Goal: Navigation & Orientation: Find specific page/section

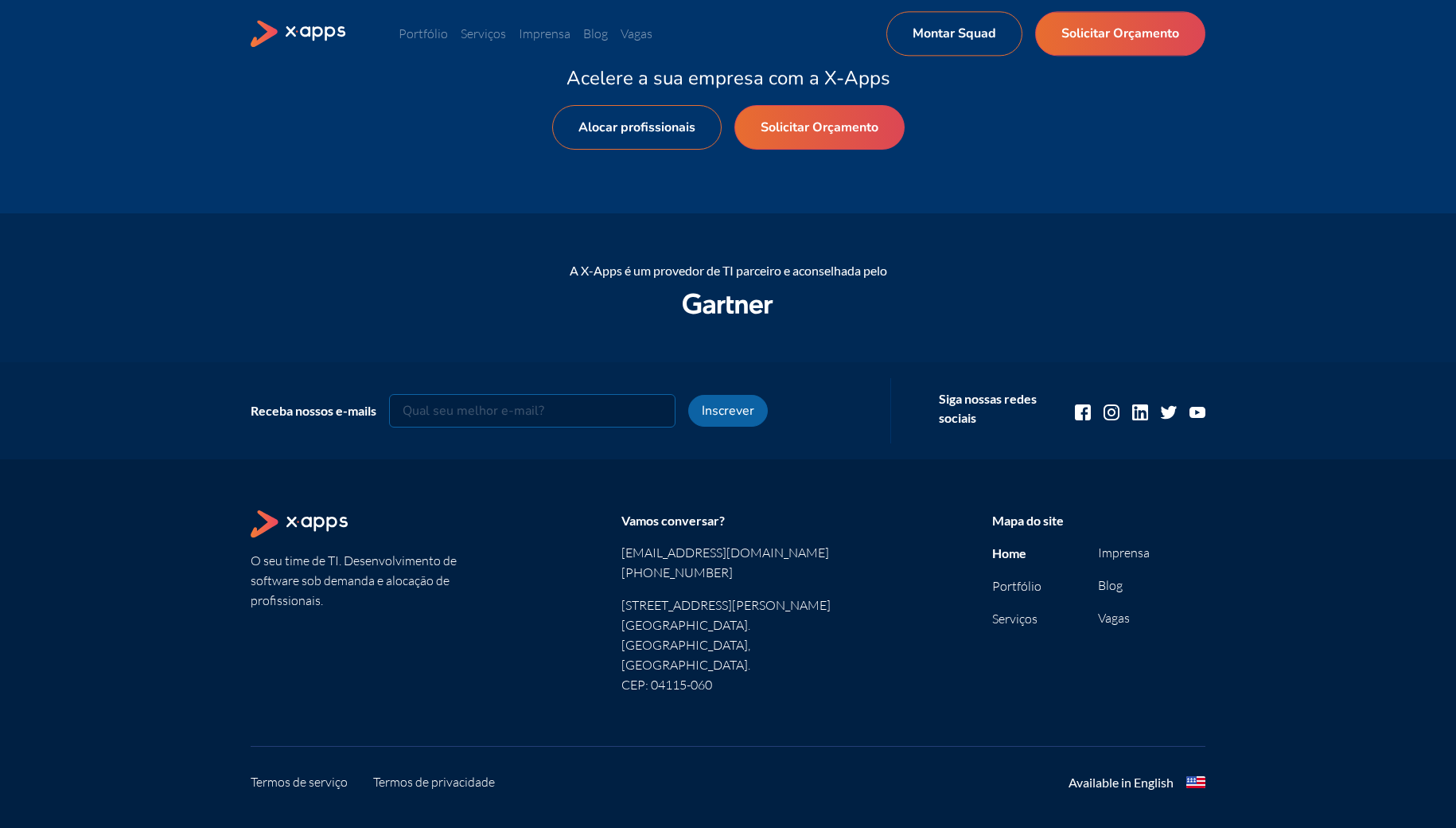
scroll to position [1866, 0]
click at [1012, 584] on link "Portfólio" at bounding box center [1017, 584] width 49 height 15
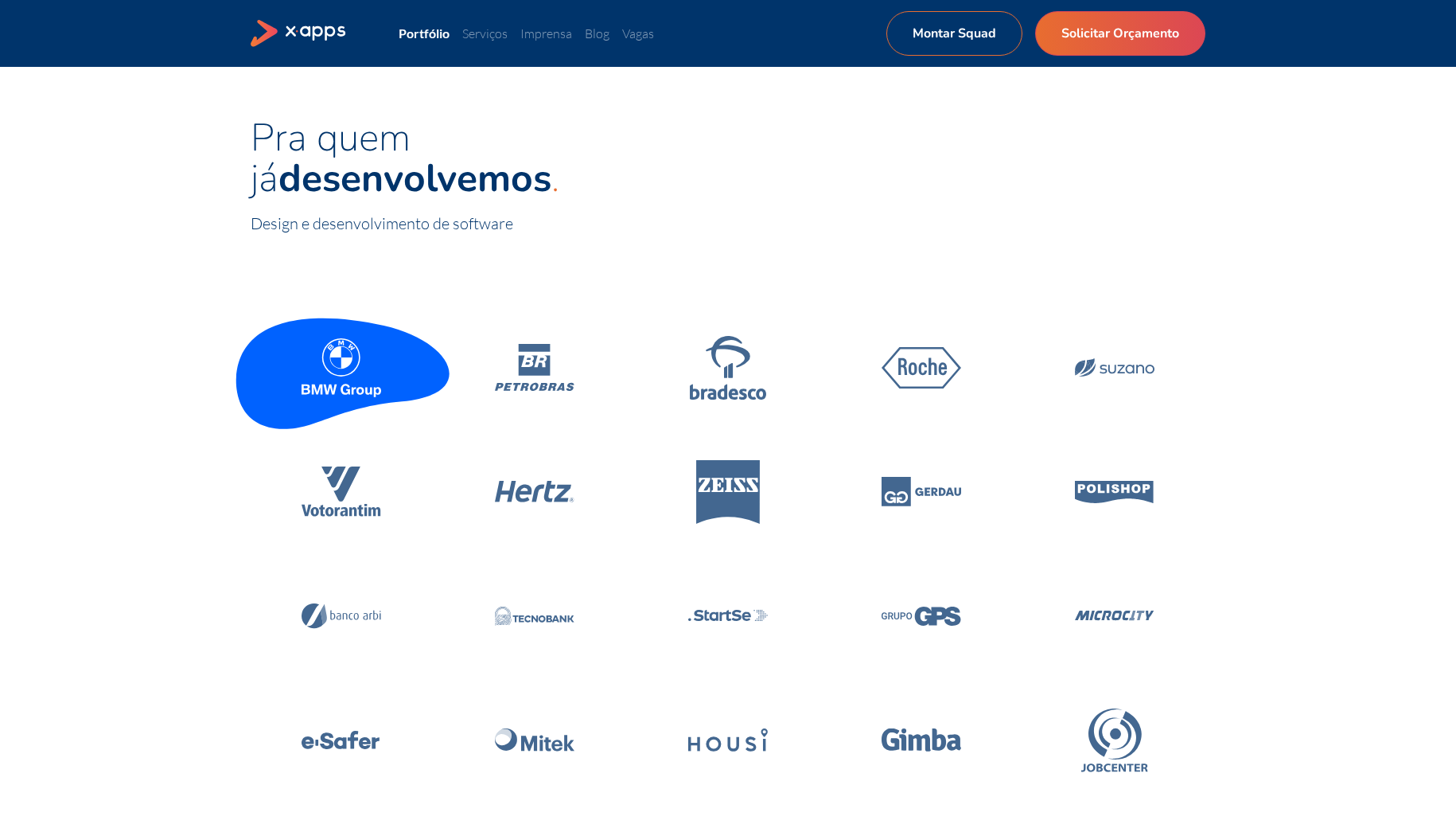
click at [352, 370] on icon at bounding box center [342, 368] width 79 height 59
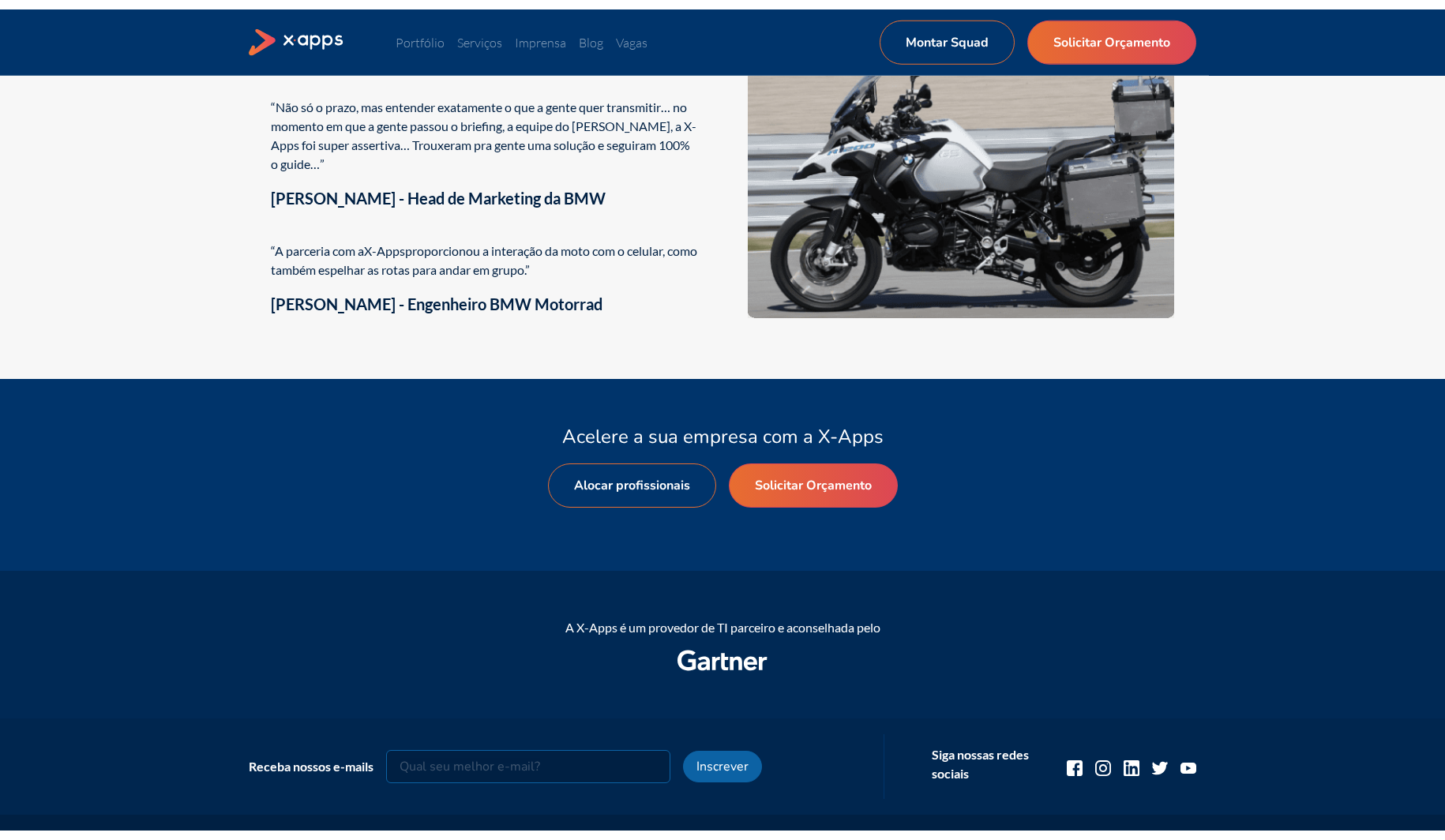
scroll to position [2658, 0]
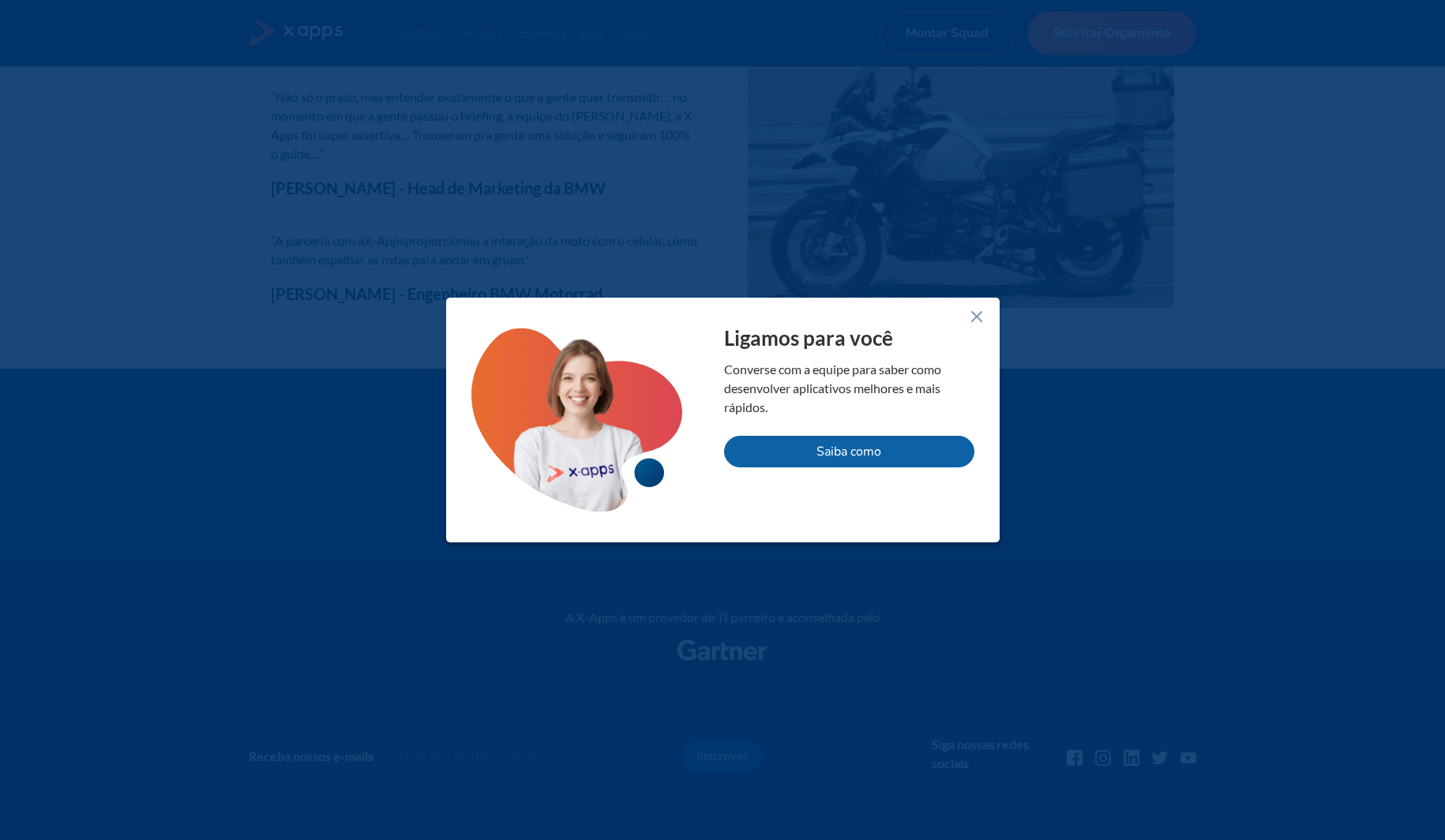
drag, startPoint x: 971, startPoint y: 314, endPoint x: 959, endPoint y: 313, distance: 12.0
click at [970, 314] on icon at bounding box center [977, 317] width 19 height 19
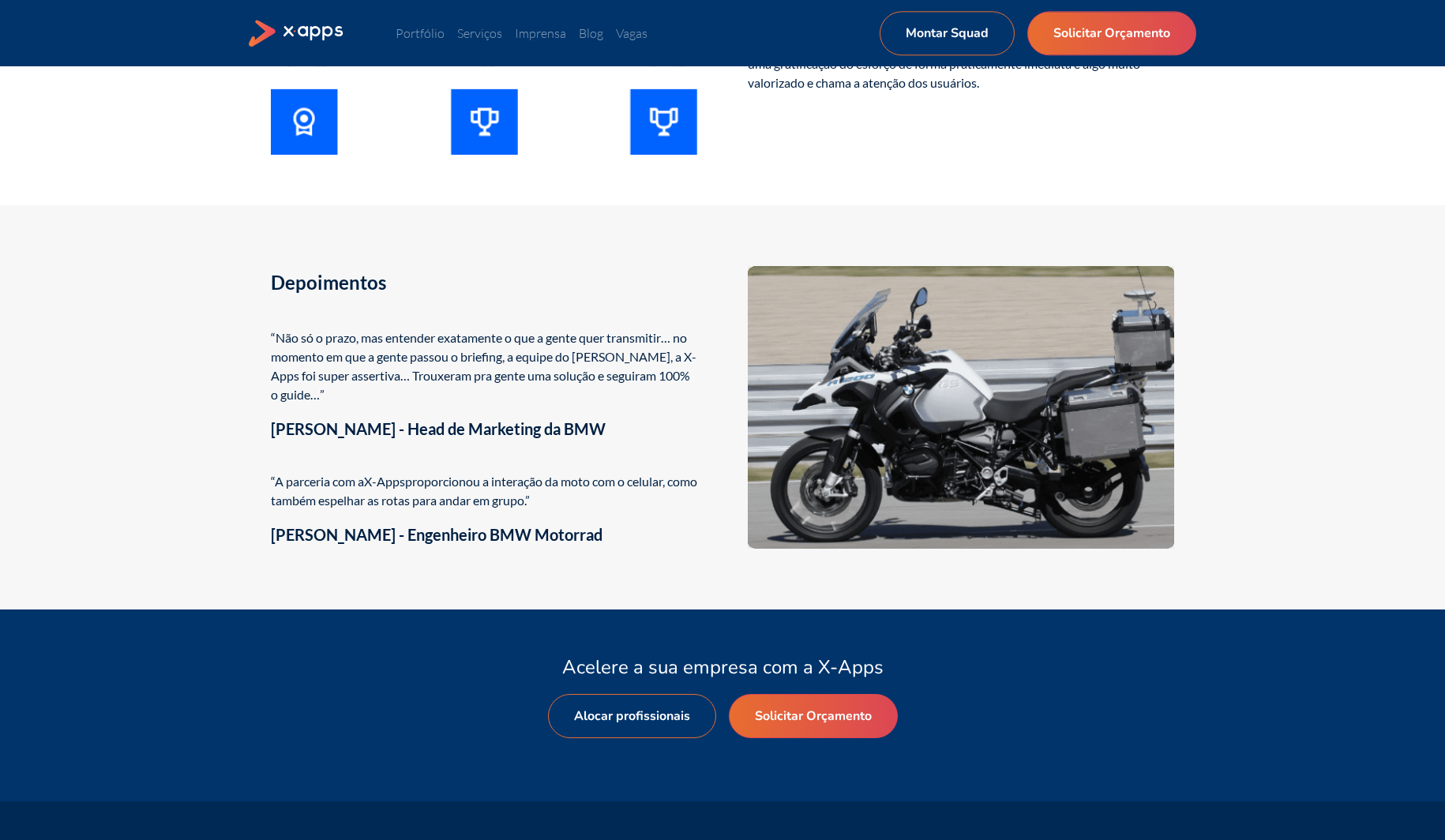
scroll to position [2416, 0]
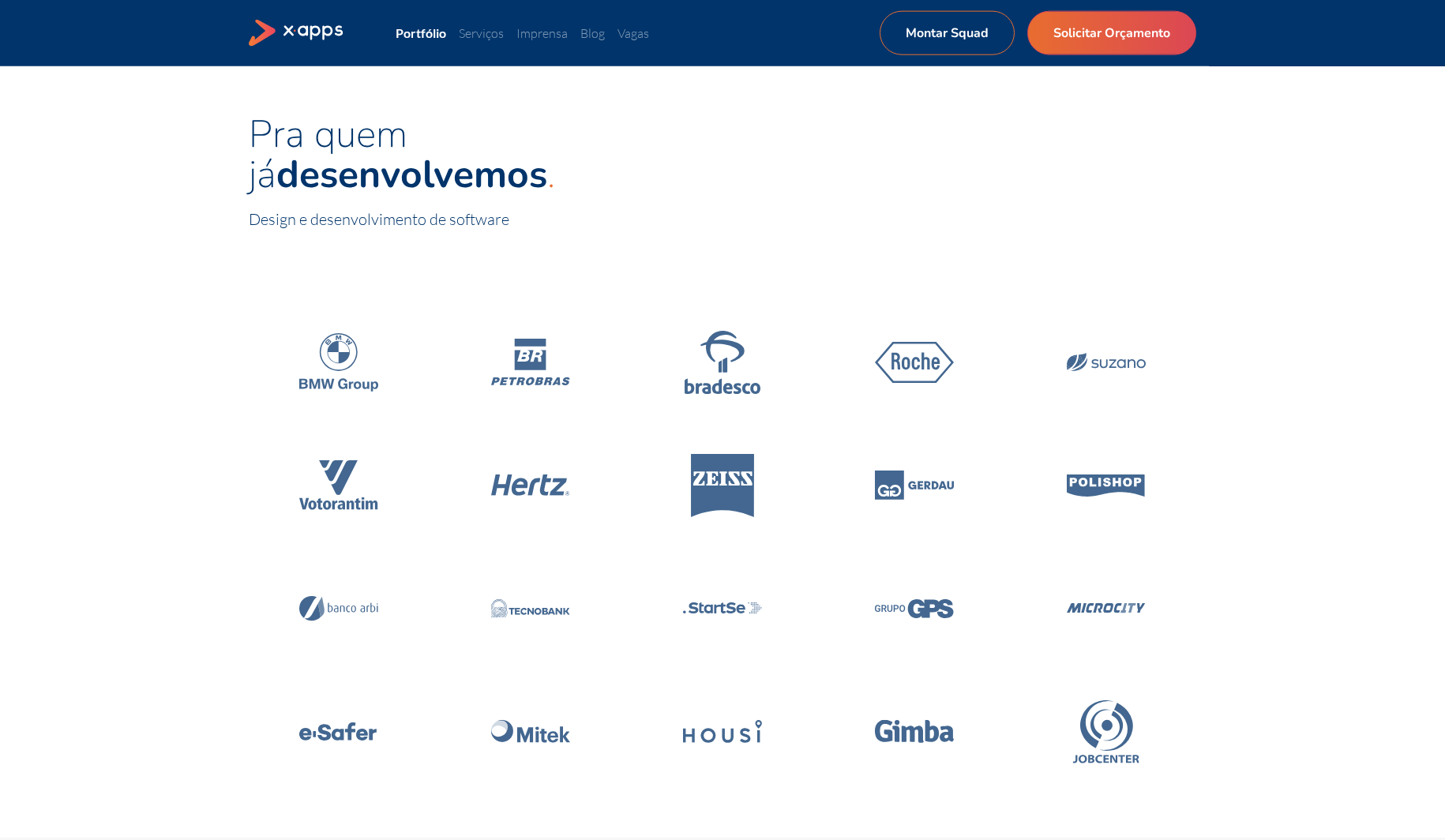
scroll to position [1, 0]
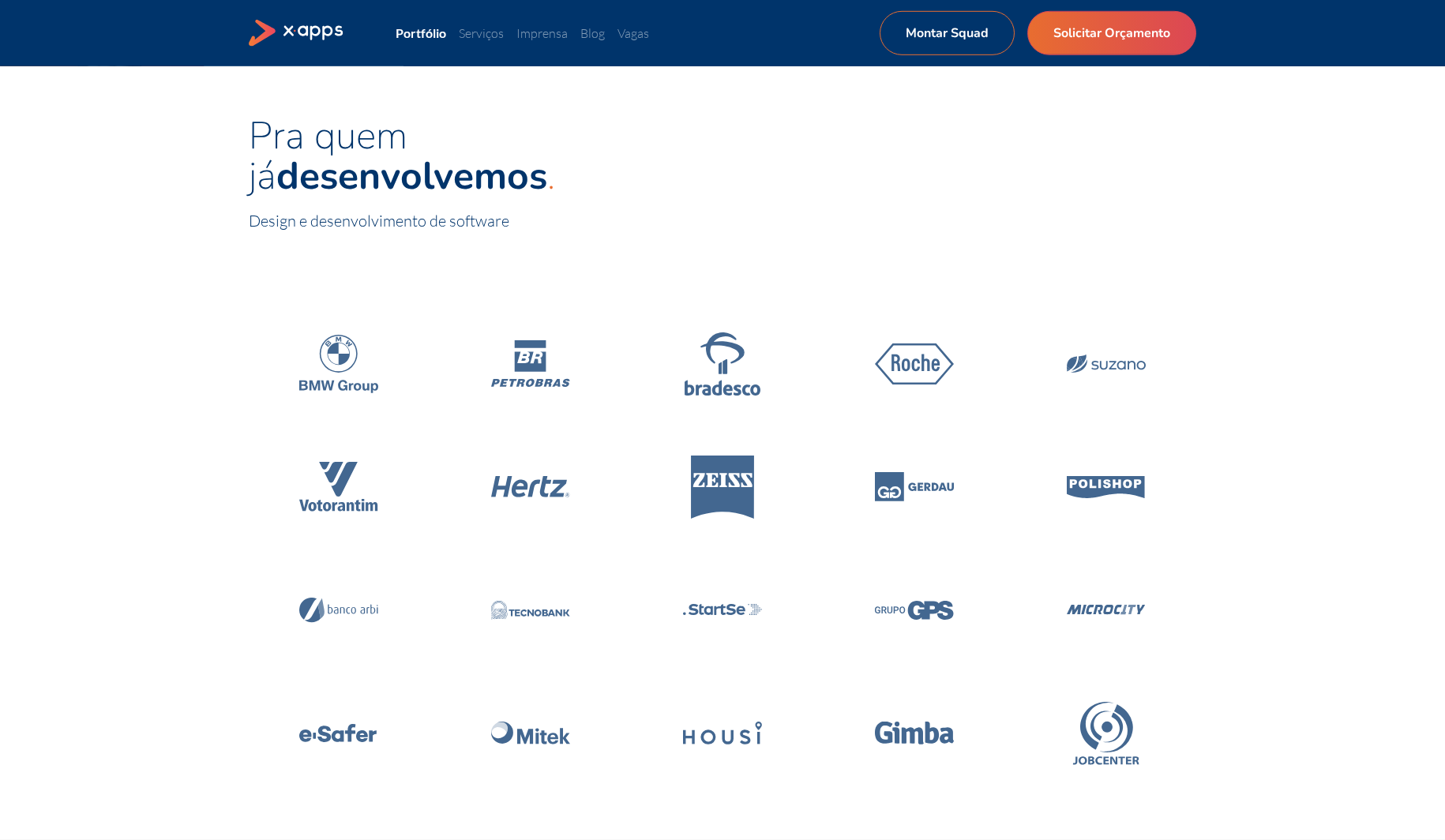
click at [319, 36] on icon at bounding box center [314, 33] width 60 height 15
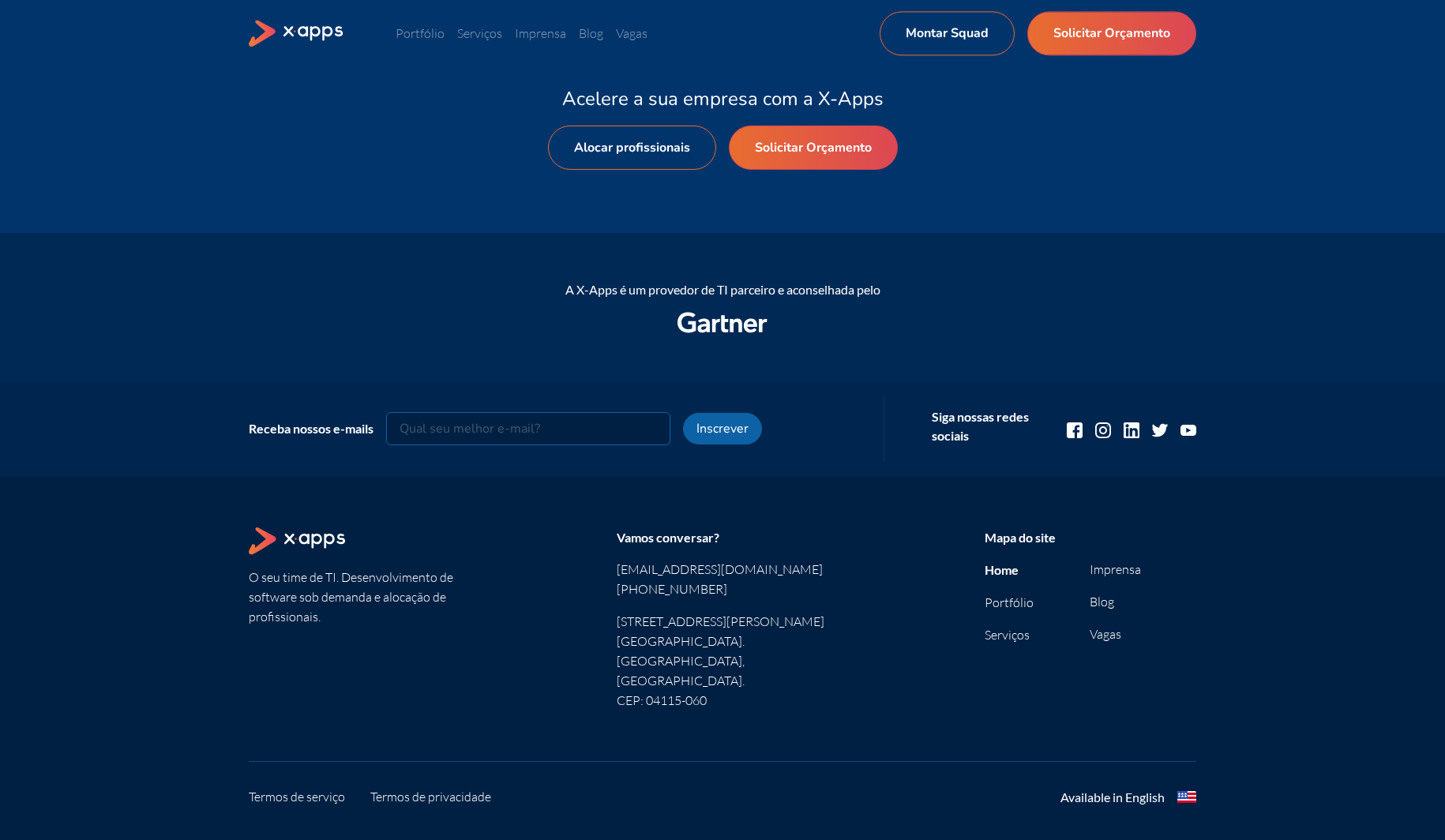
scroll to position [1833, 0]
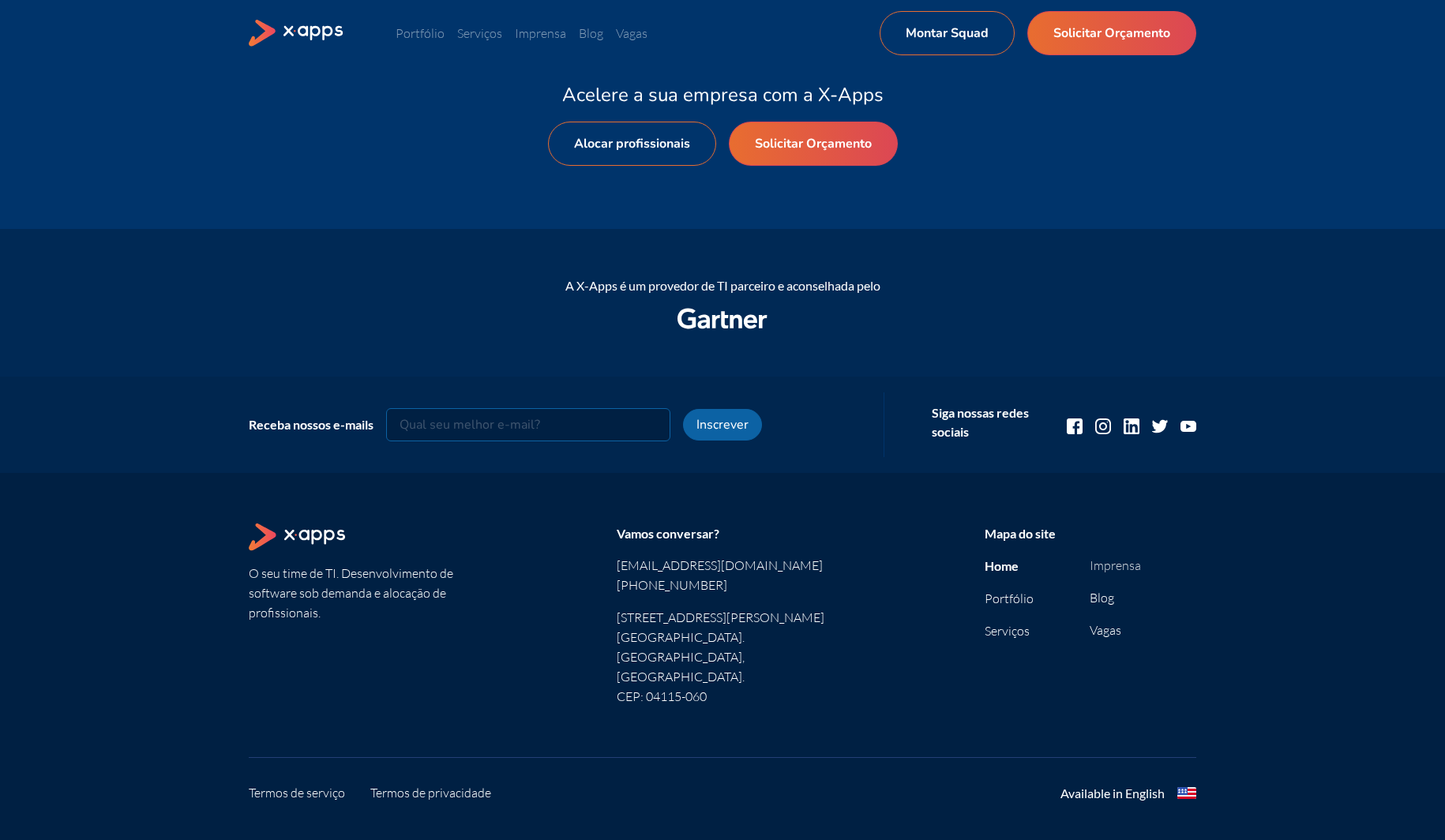
click at [1106, 569] on link "Imprensa" at bounding box center [1115, 565] width 51 height 15
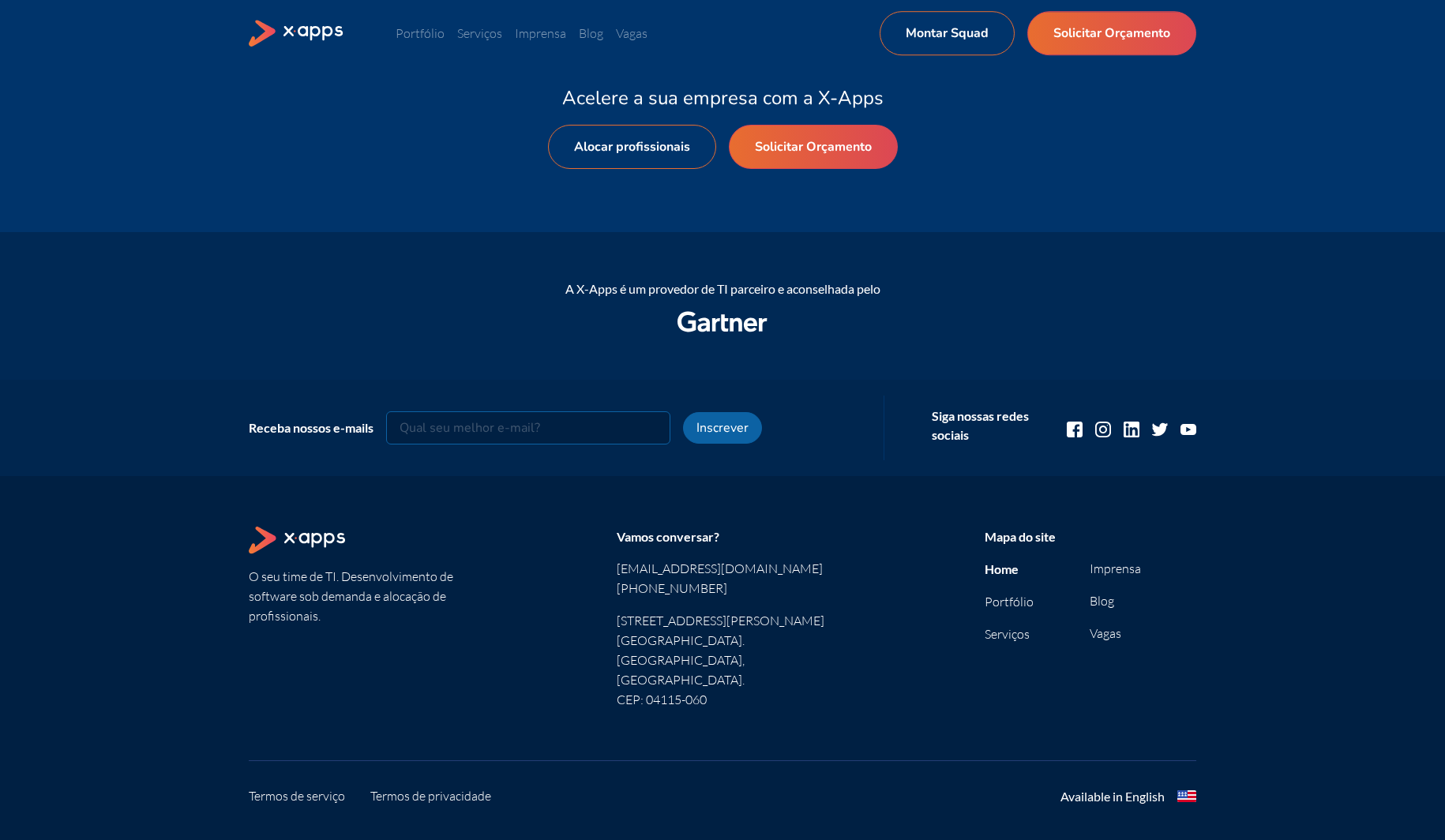
scroll to position [1833, 0]
